Goal: Information Seeking & Learning: Learn about a topic

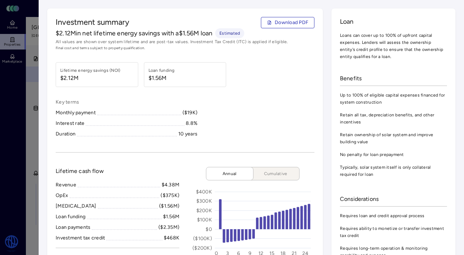
scroll to position [1238, 0]
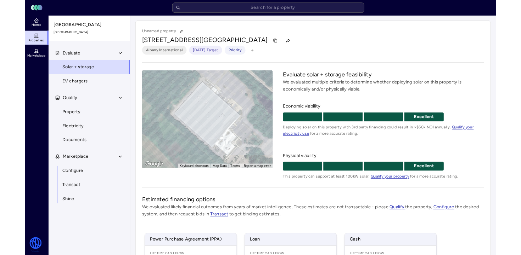
scroll to position [91, 0]
